Goal: Entertainment & Leisure: Consume media (video, audio)

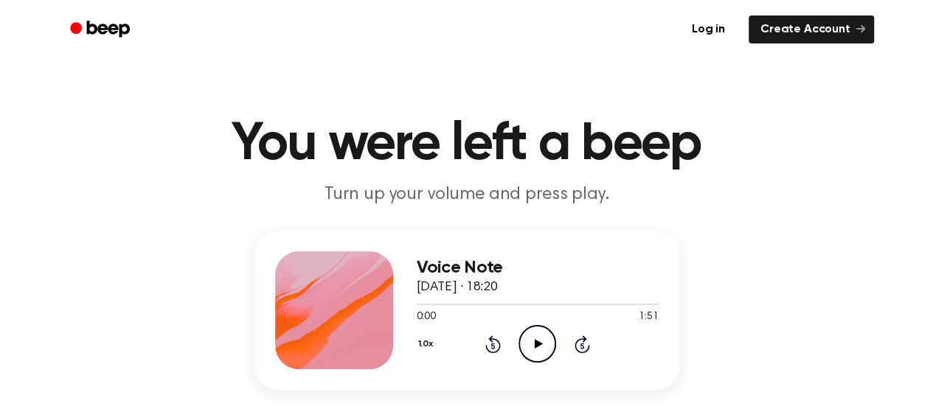
click at [541, 347] on icon "Play Audio" at bounding box center [537, 344] width 38 height 38
click at [541, 347] on icon "Pause Audio" at bounding box center [537, 344] width 38 height 38
click at [529, 342] on icon "Play Audio" at bounding box center [537, 344] width 38 height 38
click at [529, 342] on icon "Pause Audio" at bounding box center [537, 344] width 38 height 38
click at [528, 343] on icon "Play Audio" at bounding box center [537, 344] width 38 height 38
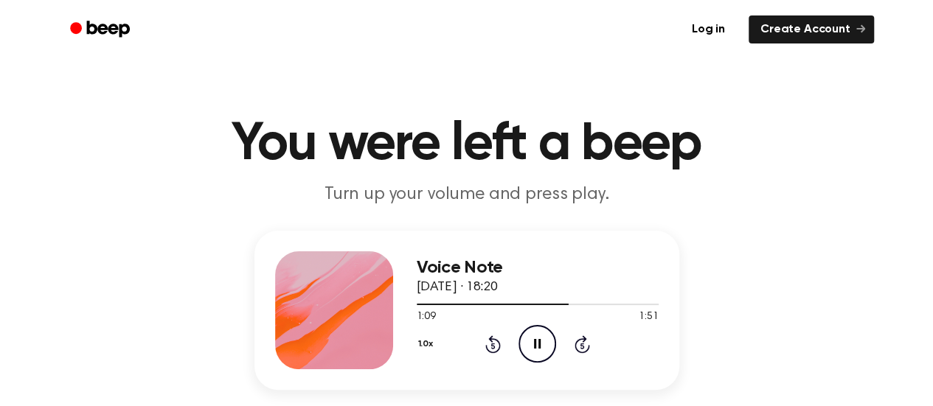
click at [539, 353] on icon "Pause Audio" at bounding box center [537, 344] width 38 height 38
click at [543, 337] on icon "Play Audio" at bounding box center [537, 344] width 38 height 38
click at [532, 349] on icon "Play Audio" at bounding box center [537, 344] width 38 height 38
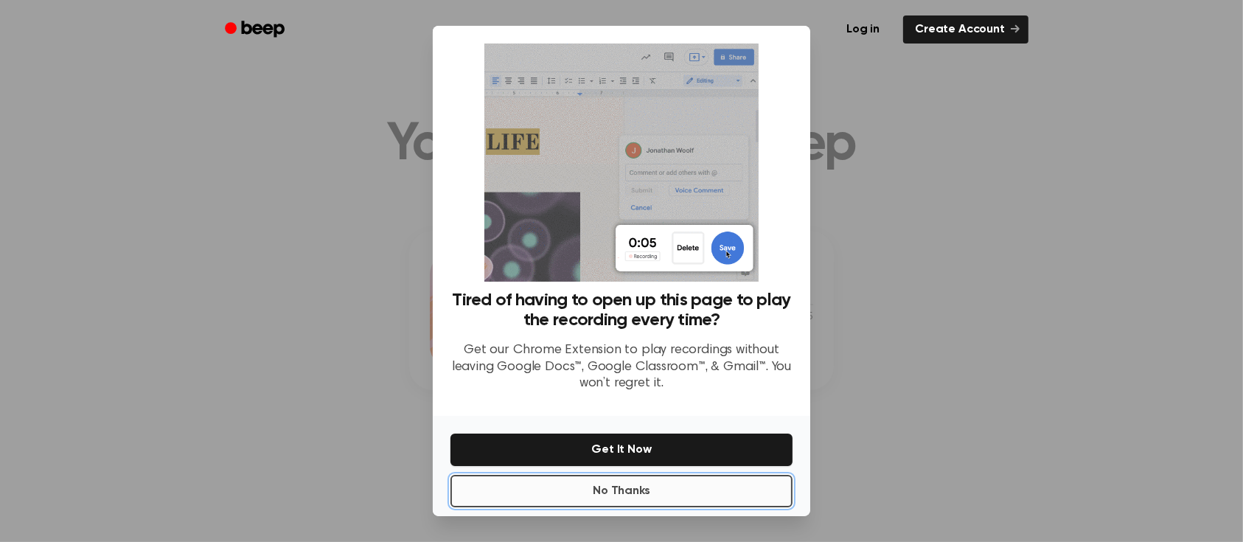
click at [659, 406] on button "No Thanks" at bounding box center [622, 491] width 342 height 32
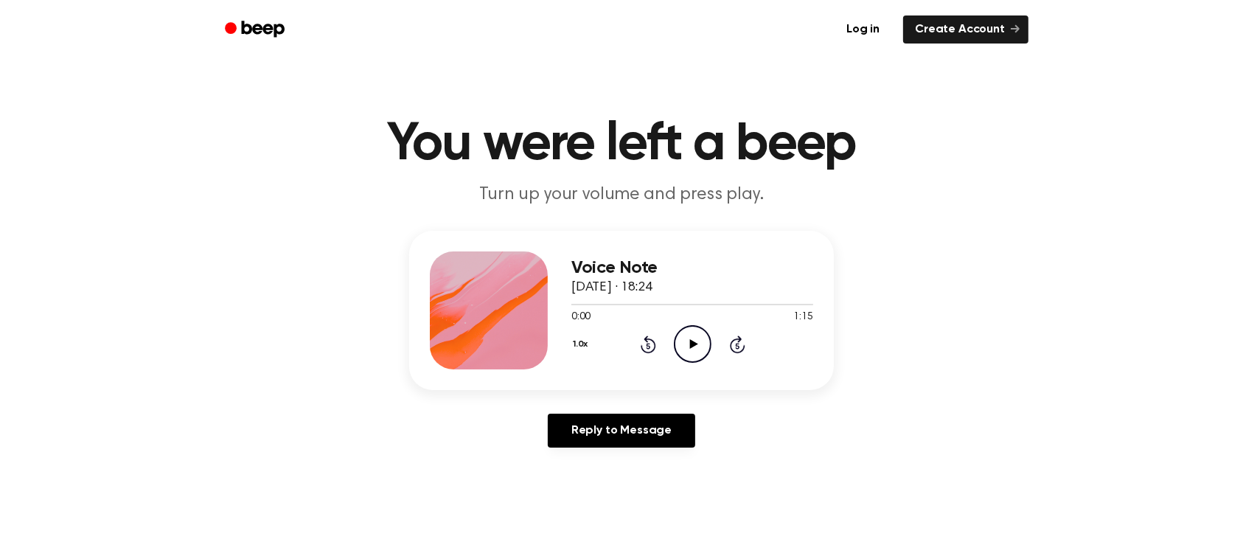
click at [692, 347] on icon at bounding box center [694, 344] width 8 height 10
click at [697, 344] on icon "Pause Audio" at bounding box center [693, 344] width 38 height 38
